Goal: Book appointment/travel/reservation

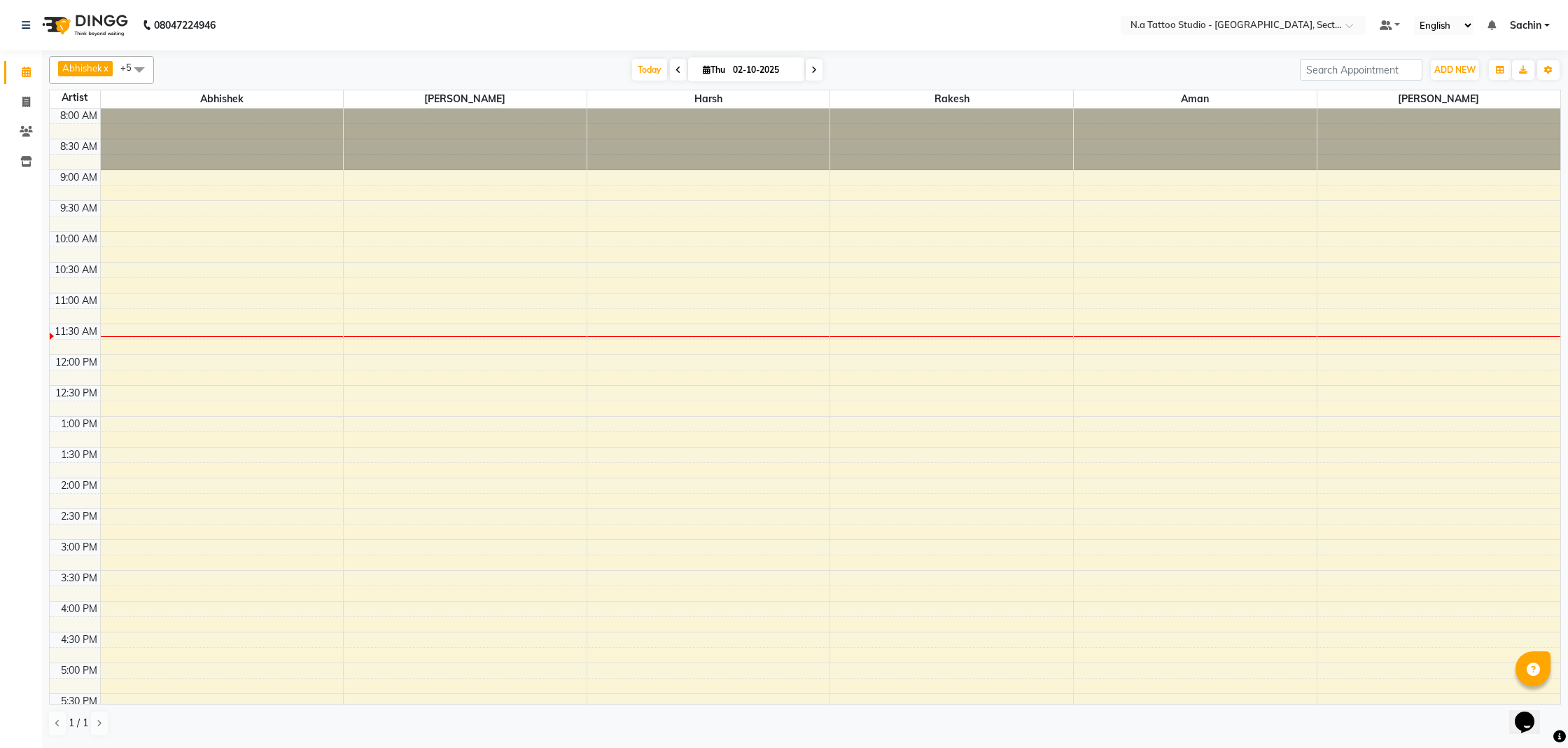
click at [688, 480] on div "8:00 AM 8:30 AM 9:00 AM 9:30 AM 10:00 AM 10:30 AM 11:00 AM 11:30 AM 12:00 PM 12…" at bounding box center [805, 508] width 1511 height 801
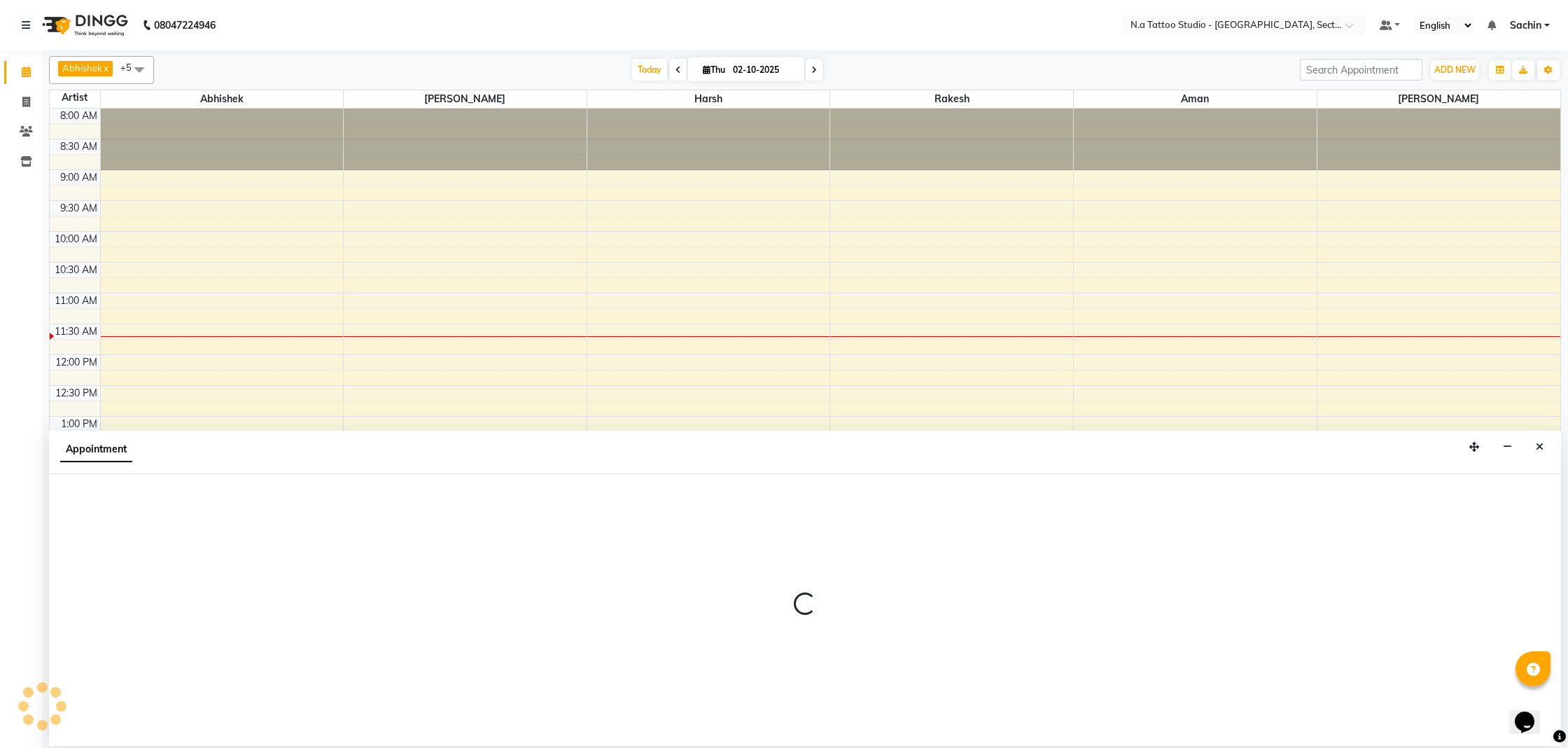
select select "74200"
select select "840"
select select "tentative"
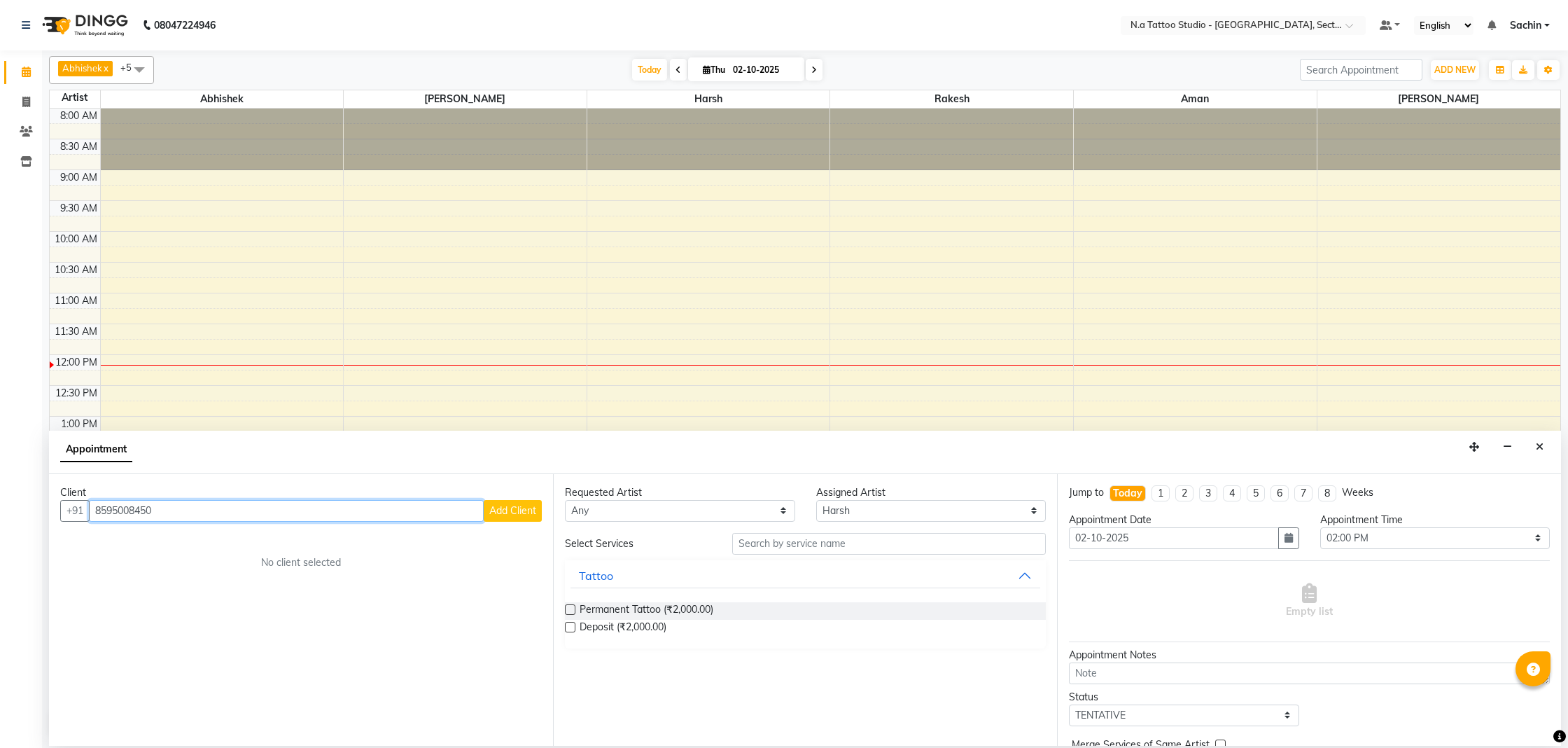
type input "8595008450"
click at [531, 501] on button "Add Client" at bounding box center [512, 510] width 58 height 22
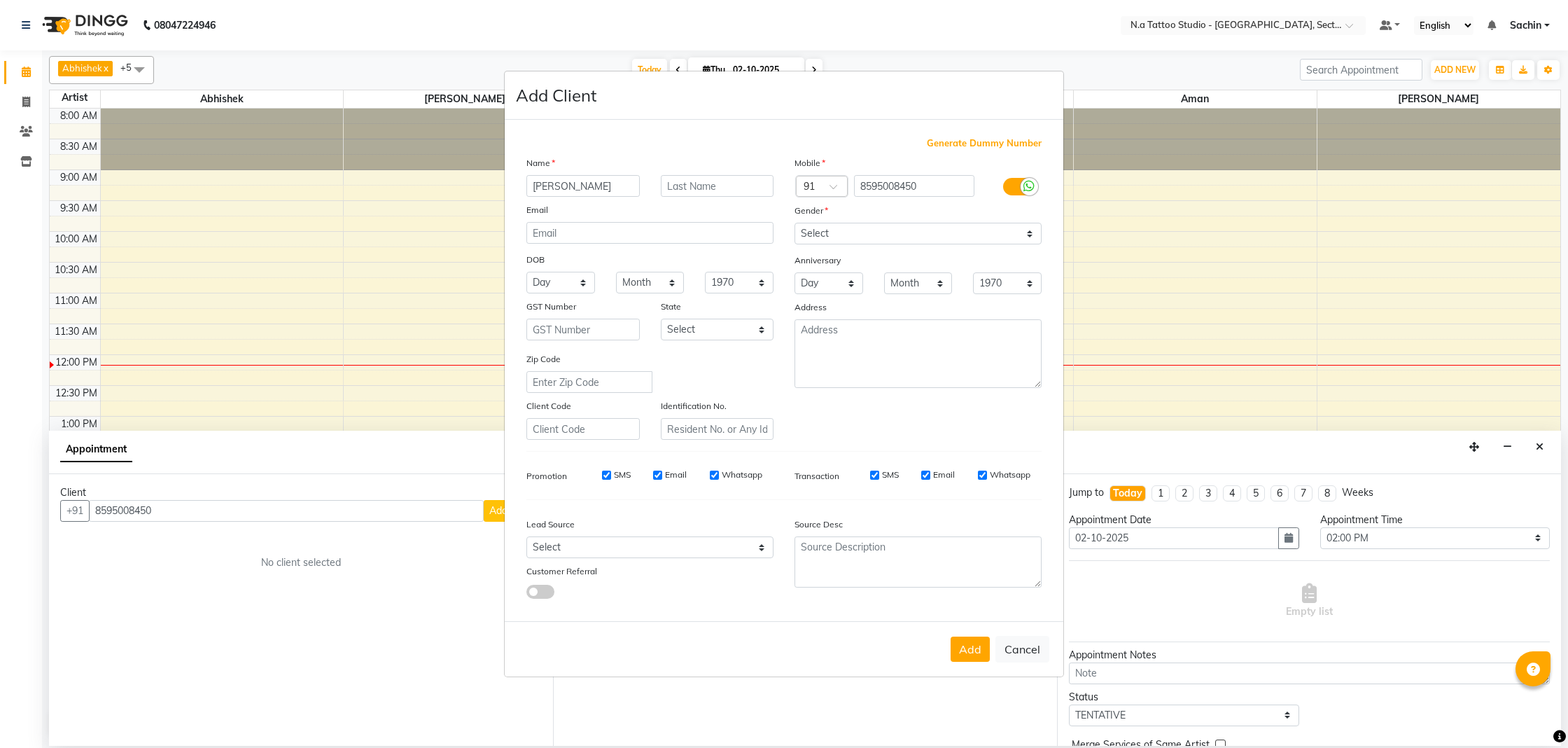
type input "[PERSON_NAME]"
click at [724, 190] on input "text" at bounding box center [718, 186] width 113 height 22
type input "das"
click at [673, 239] on input "email" at bounding box center [650, 232] width 247 height 22
type input "[EMAIL_ADDRESS][DOMAIN_NAME]"
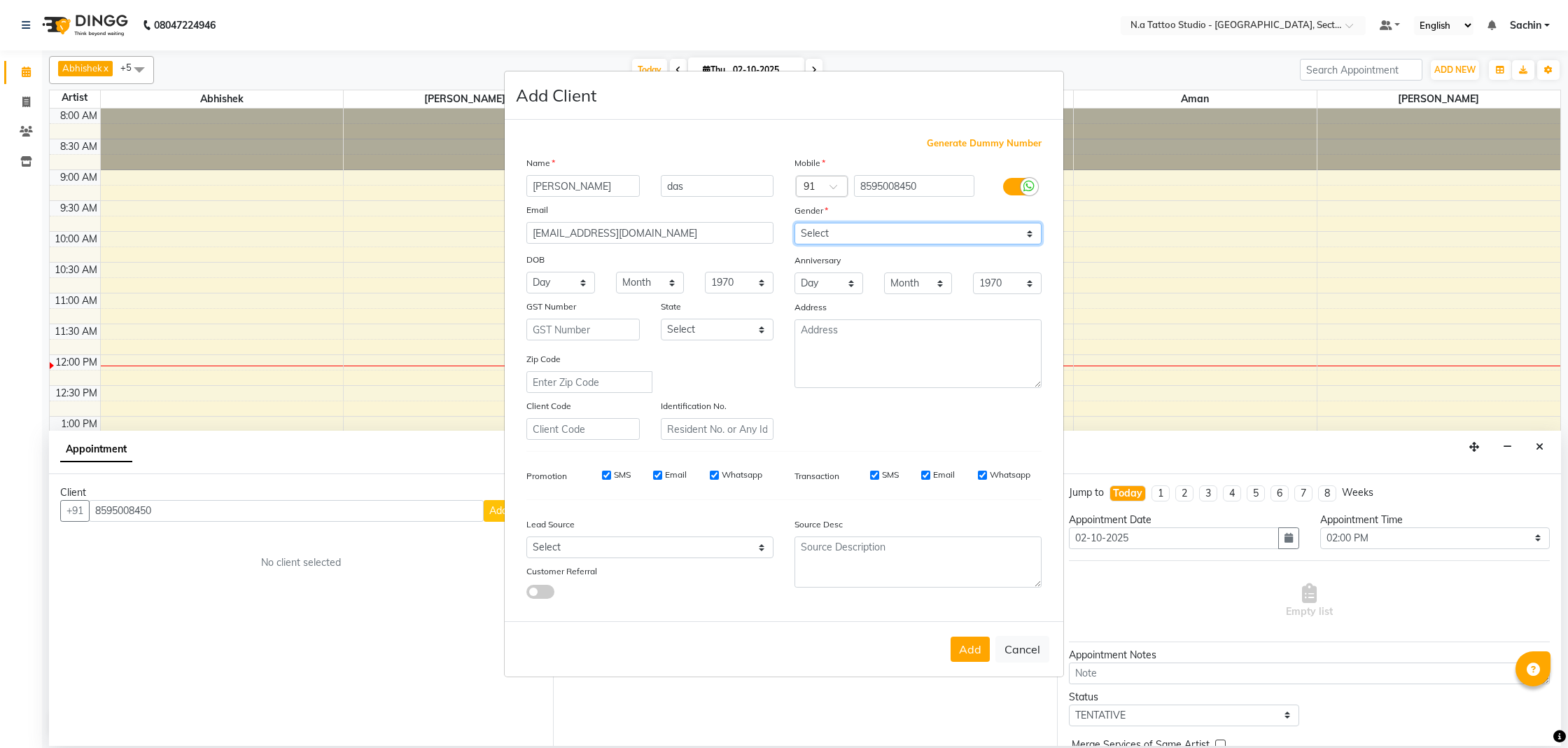
click at [827, 232] on select "Select [DEMOGRAPHIC_DATA] [DEMOGRAPHIC_DATA] Other Prefer Not To Say" at bounding box center [918, 233] width 247 height 22
select select "[DEMOGRAPHIC_DATA]"
click at [795, 223] on select "Select [DEMOGRAPHIC_DATA] [DEMOGRAPHIC_DATA] Other Prefer Not To Say" at bounding box center [918, 233] width 247 height 22
click at [980, 663] on div "Add Cancel" at bounding box center [784, 650] width 559 height 56
click at [980, 659] on button "Add" at bounding box center [970, 650] width 39 height 26
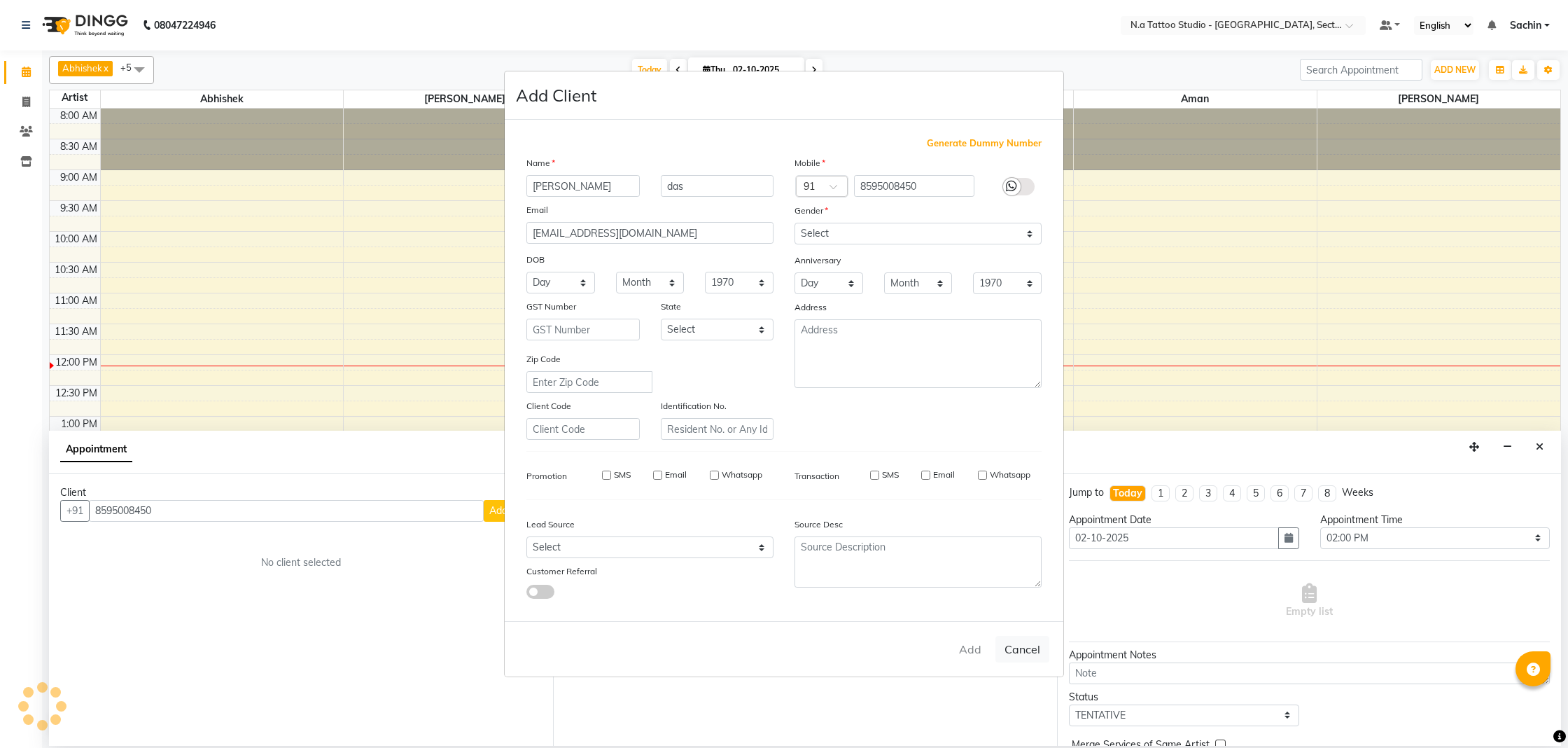
type input "85******50"
select select
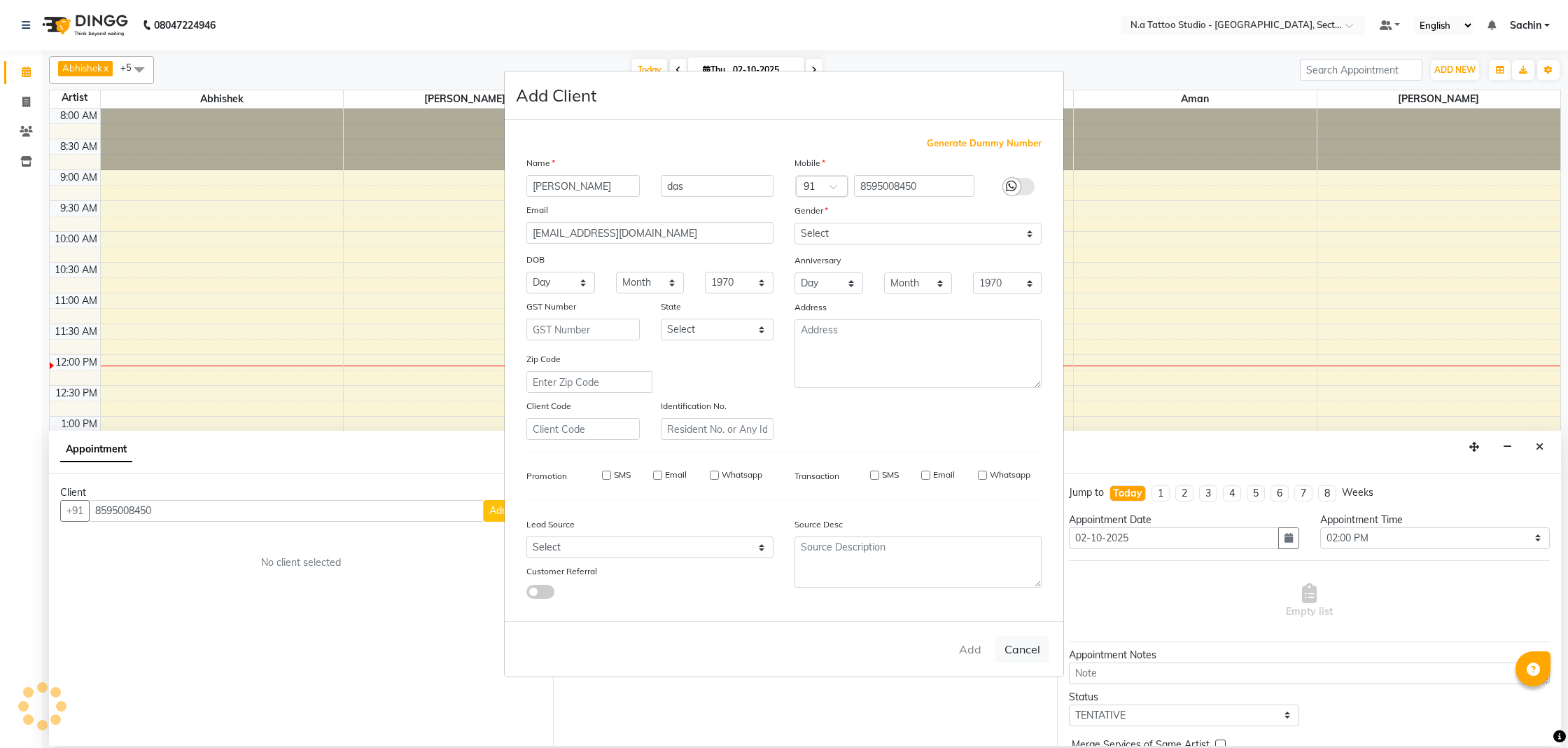
select select
checkbox input "false"
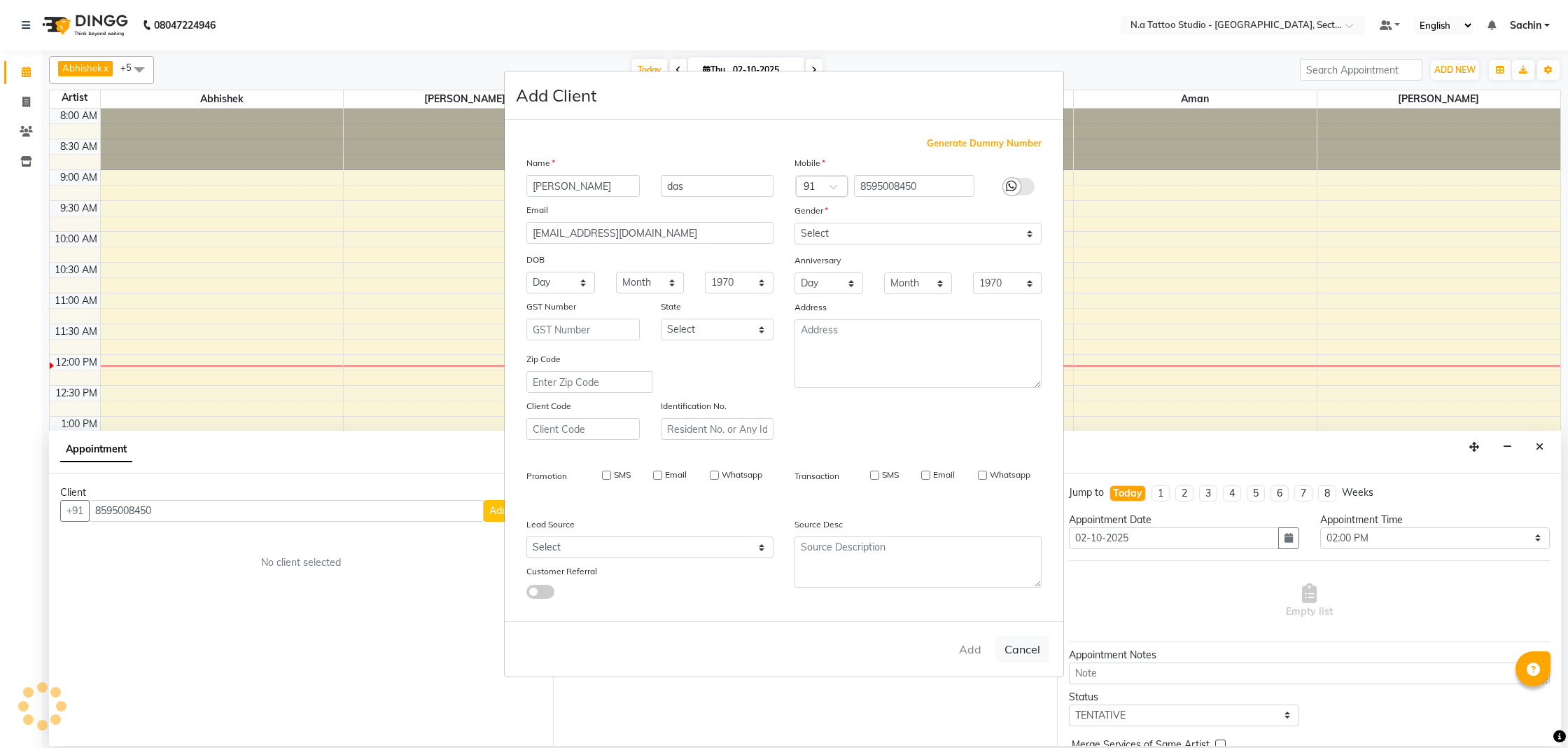
checkbox input "false"
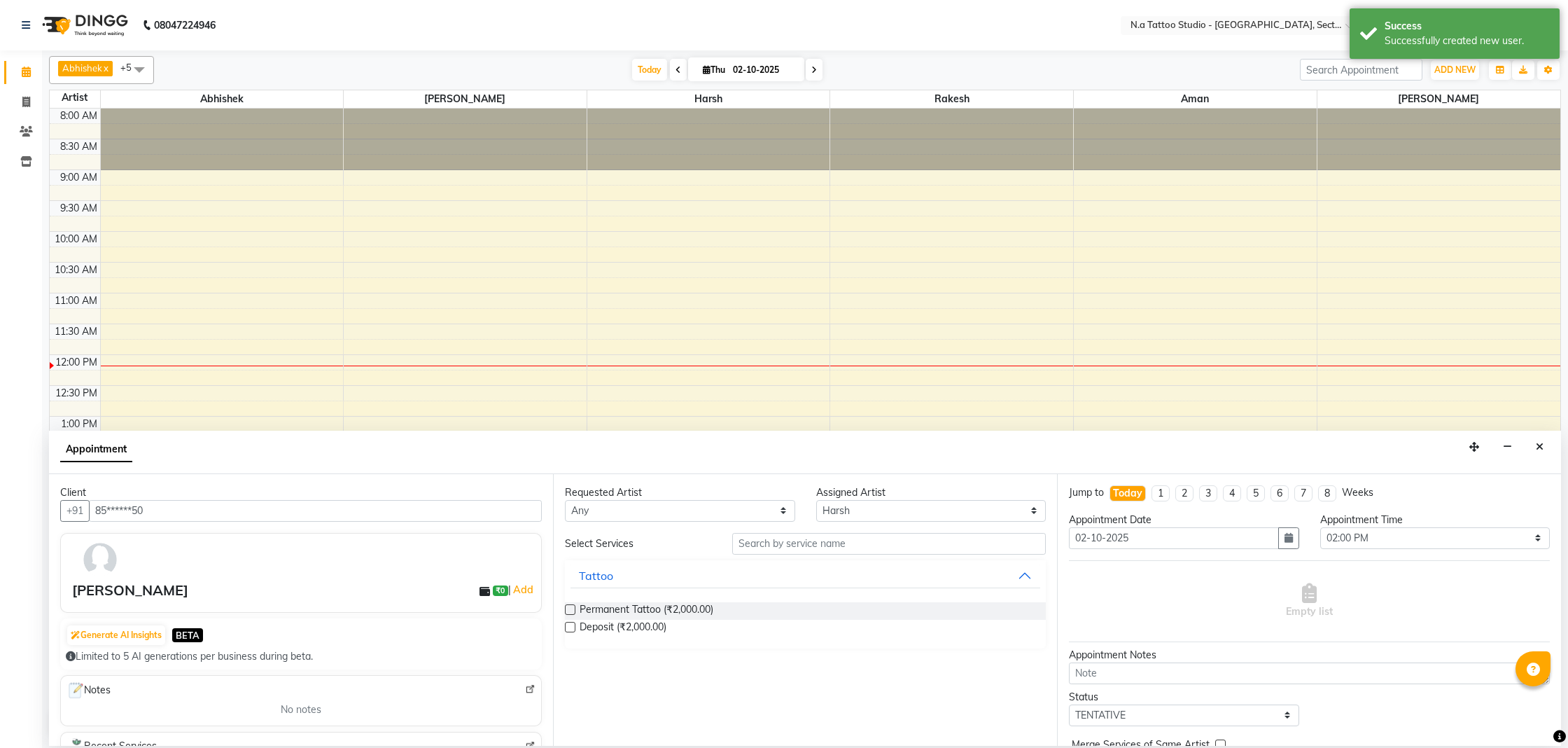
click at [573, 607] on label at bounding box center [570, 610] width 11 height 11
click at [573, 607] on input "checkbox" at bounding box center [569, 611] width 9 height 9
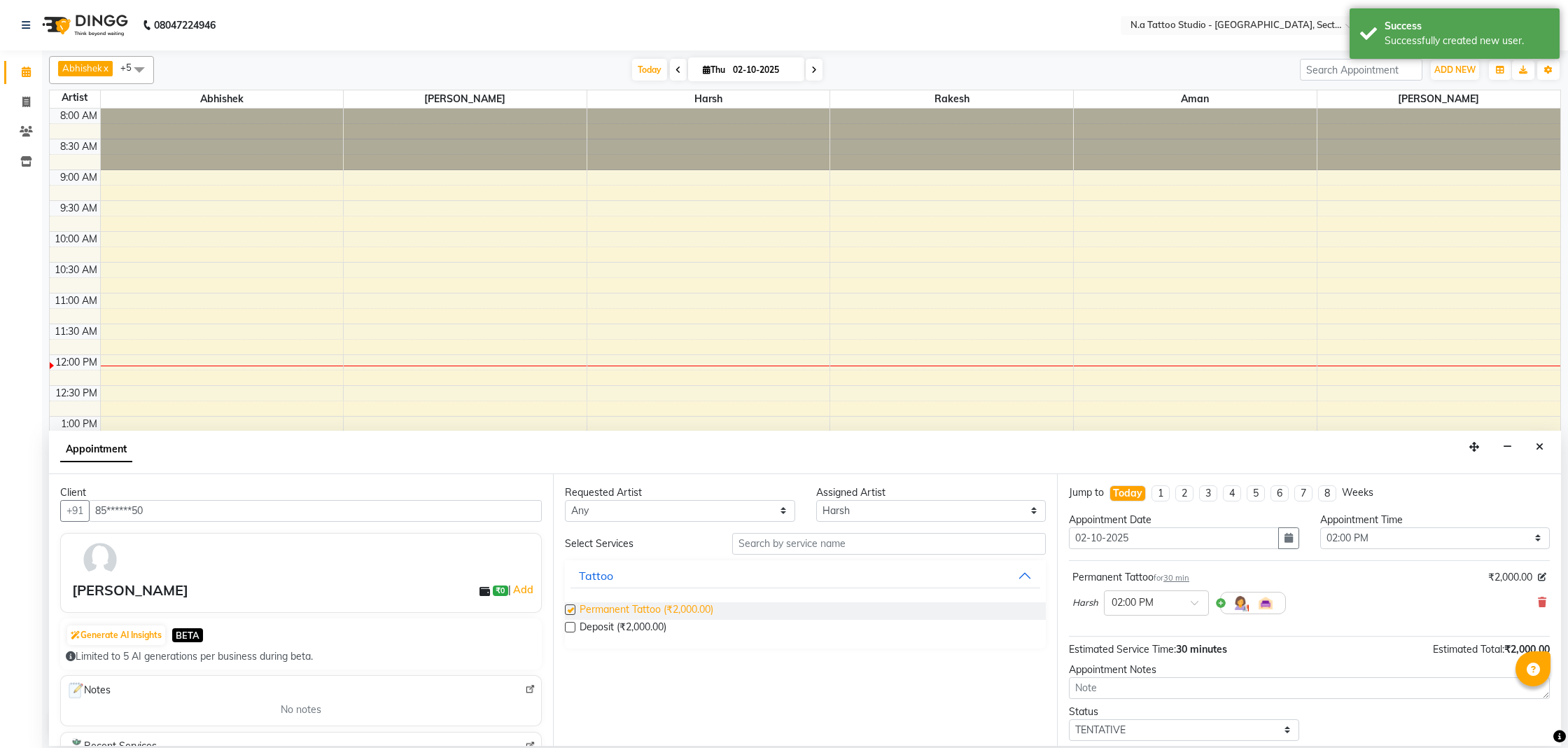
checkbox input "false"
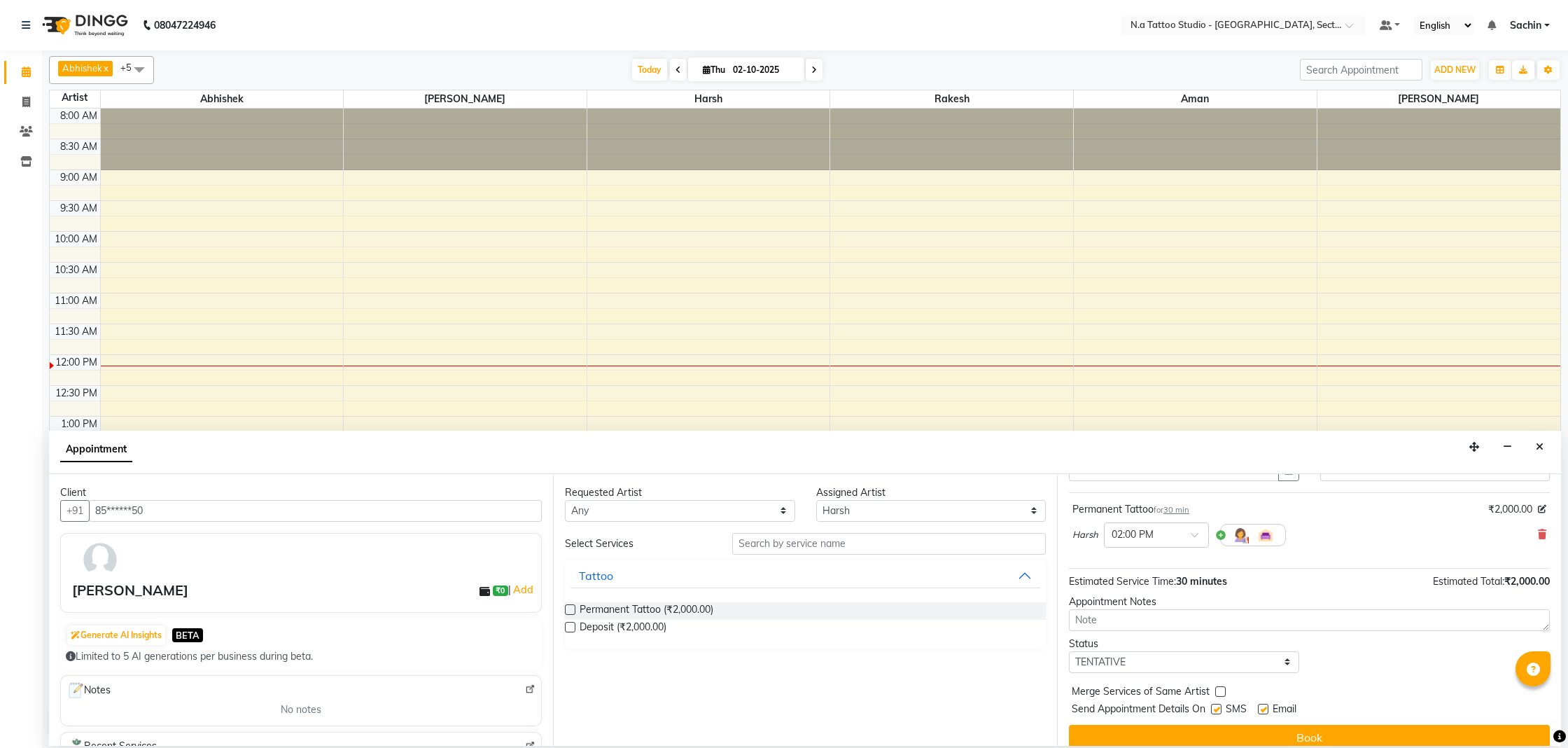
scroll to position [83, 0]
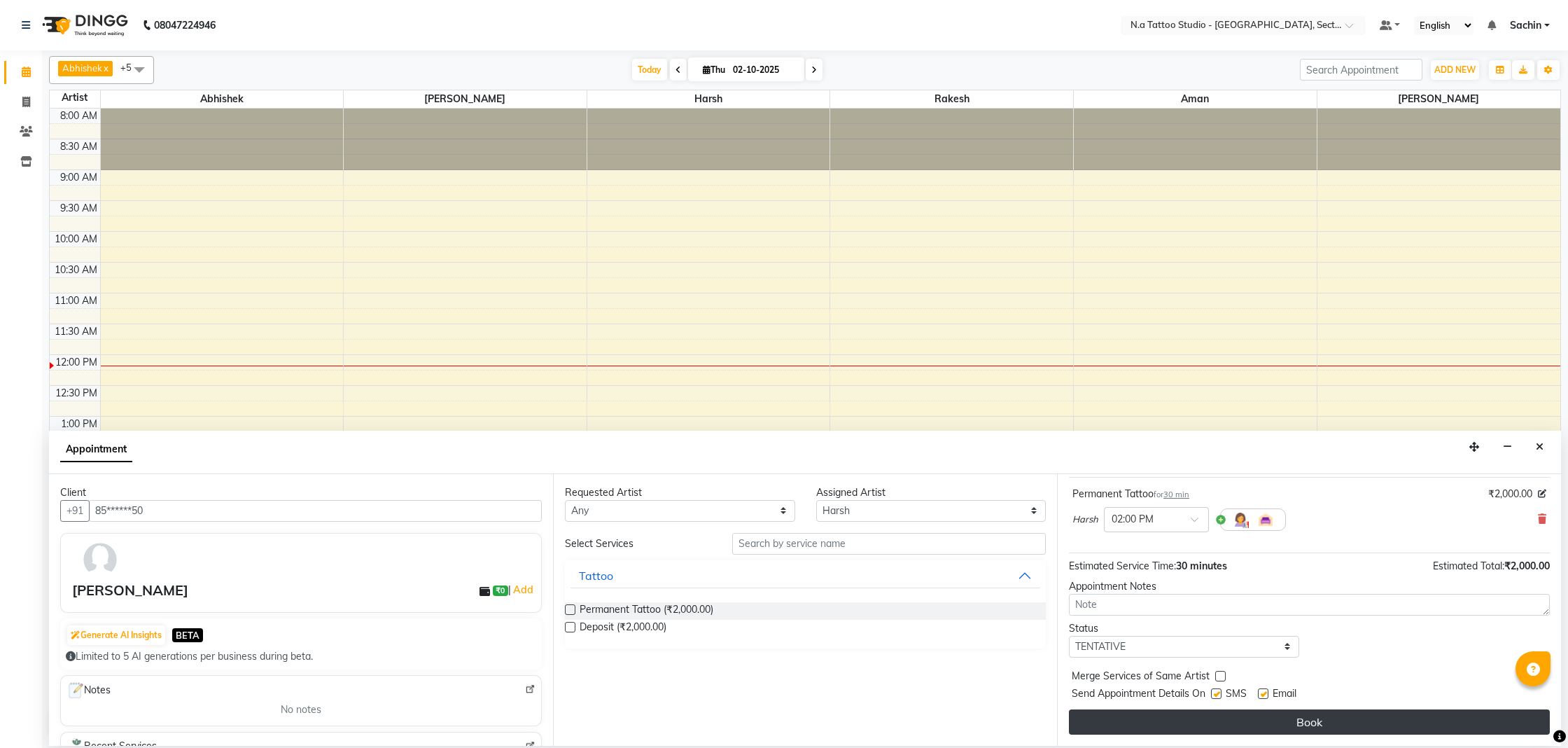
click at [1242, 715] on button "Book" at bounding box center [1310, 722] width 481 height 26
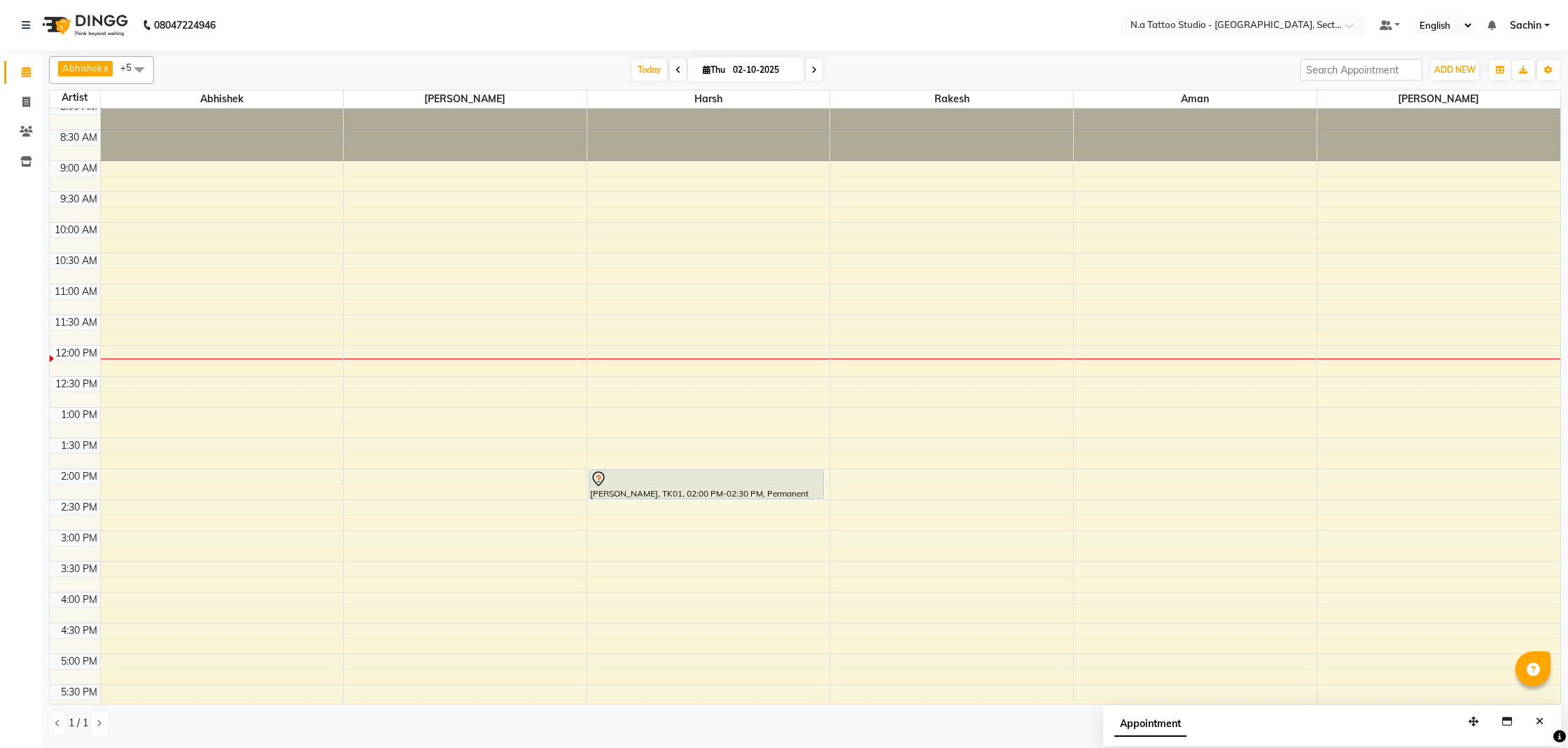
scroll to position [0, 0]
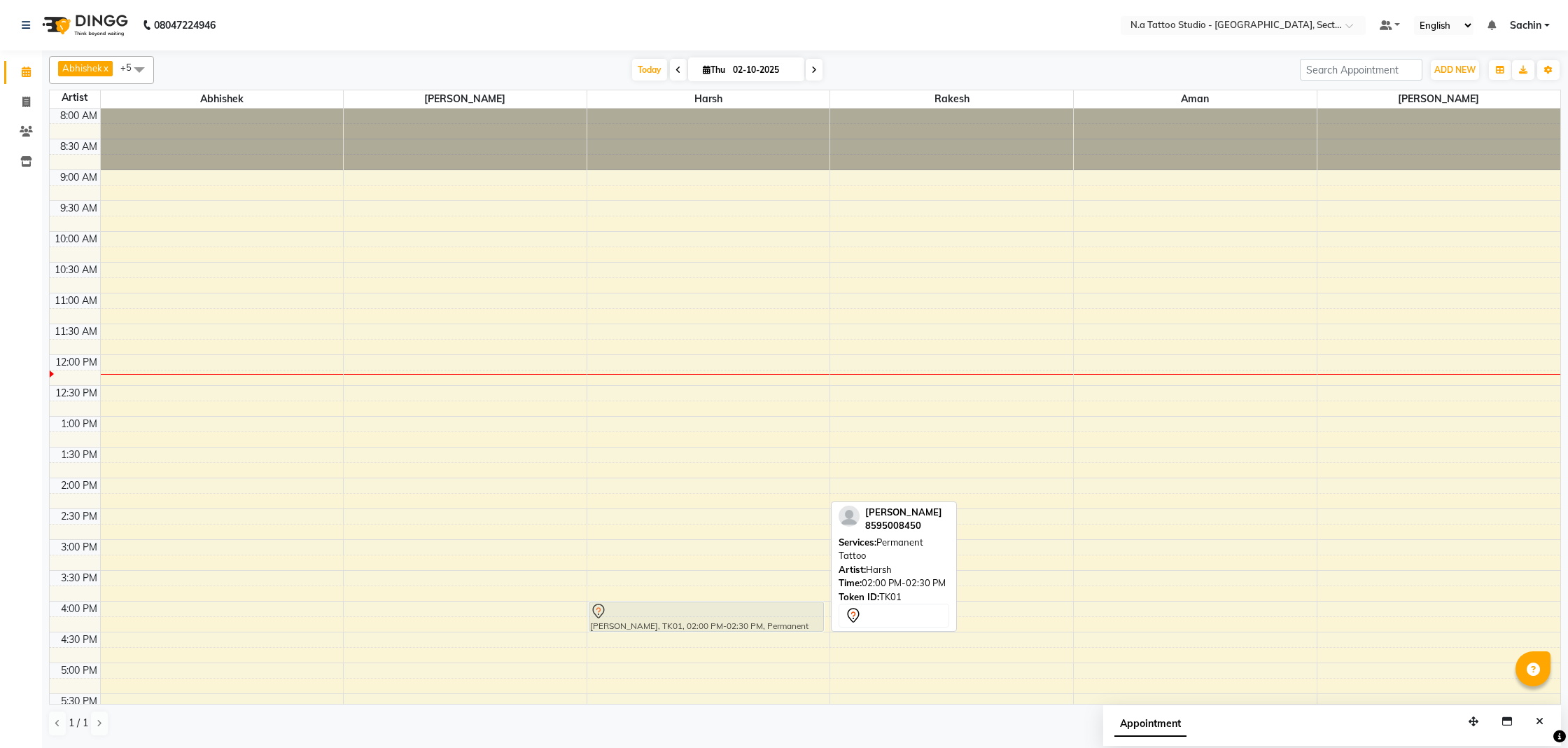
drag, startPoint x: 757, startPoint y: 497, endPoint x: 740, endPoint y: 618, distance: 122.2
click at [740, 618] on div "[PERSON_NAME], TK01, 02:00 PM-02:30 PM, Permanent Tattoo [PERSON_NAME], TK01, 0…" at bounding box center [708, 508] width 243 height 801
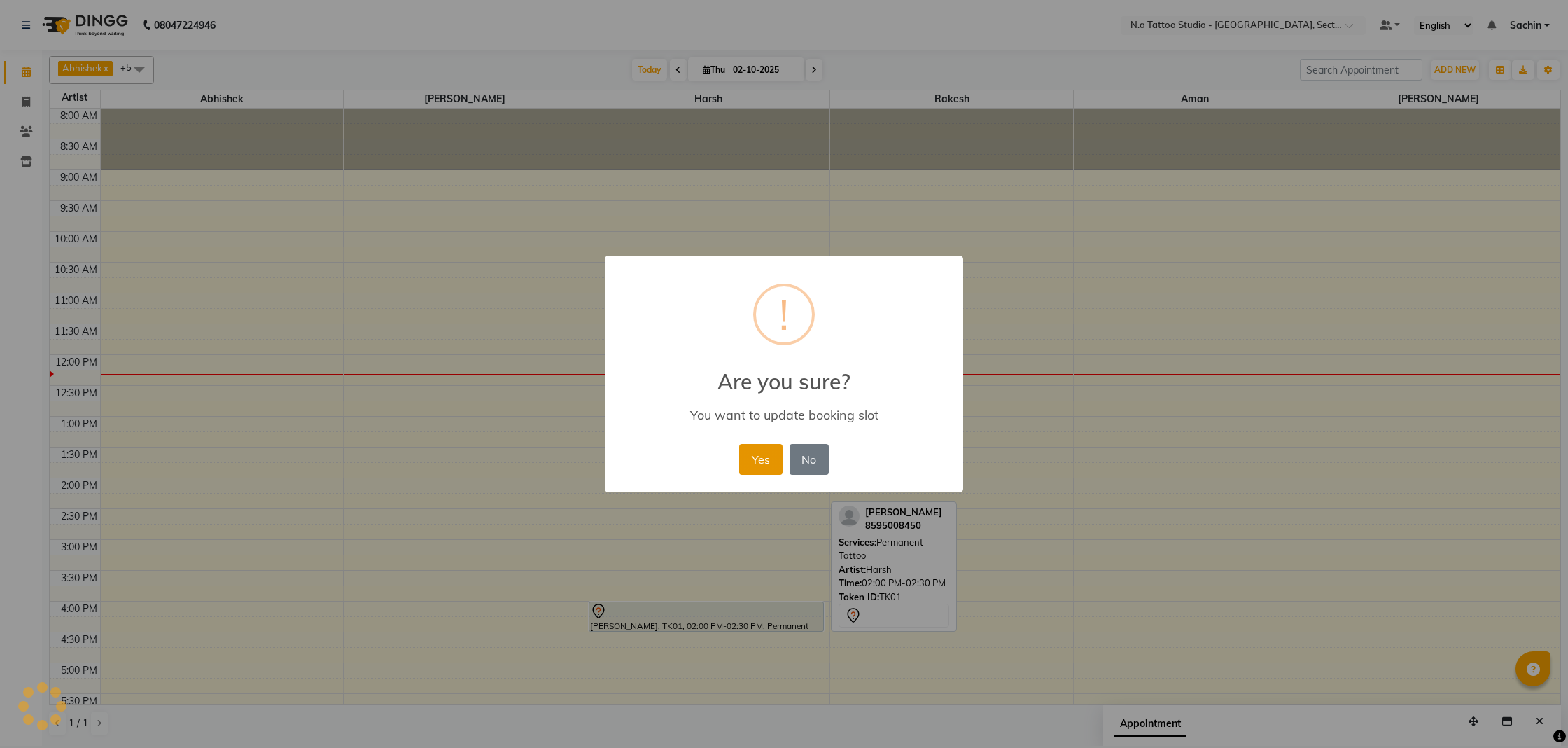
click at [769, 465] on button "Yes" at bounding box center [760, 459] width 43 height 31
